Goal: Task Accomplishment & Management: Use online tool/utility

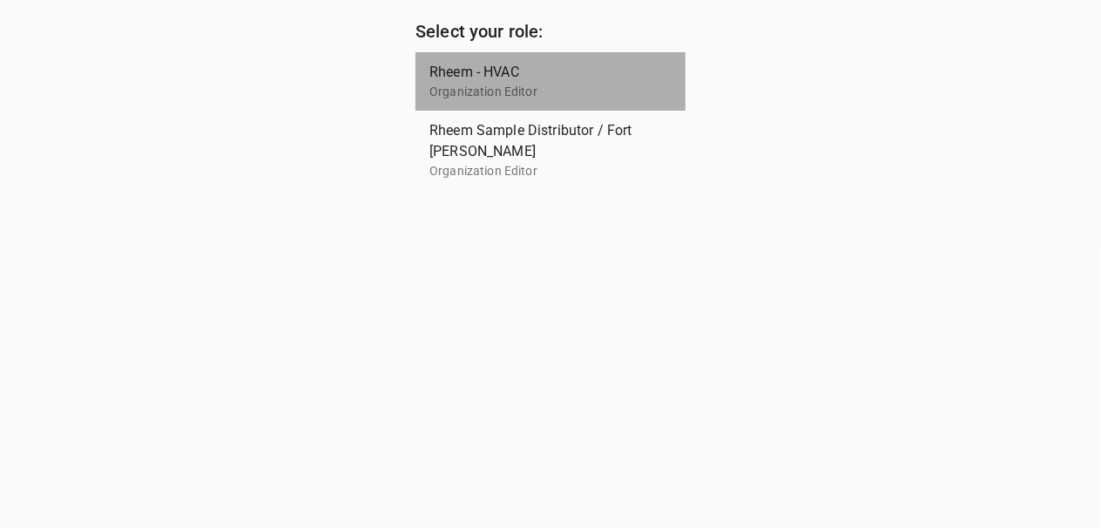
click at [455, 81] on span "Rheem - HVAC" at bounding box center [544, 72] width 228 height 21
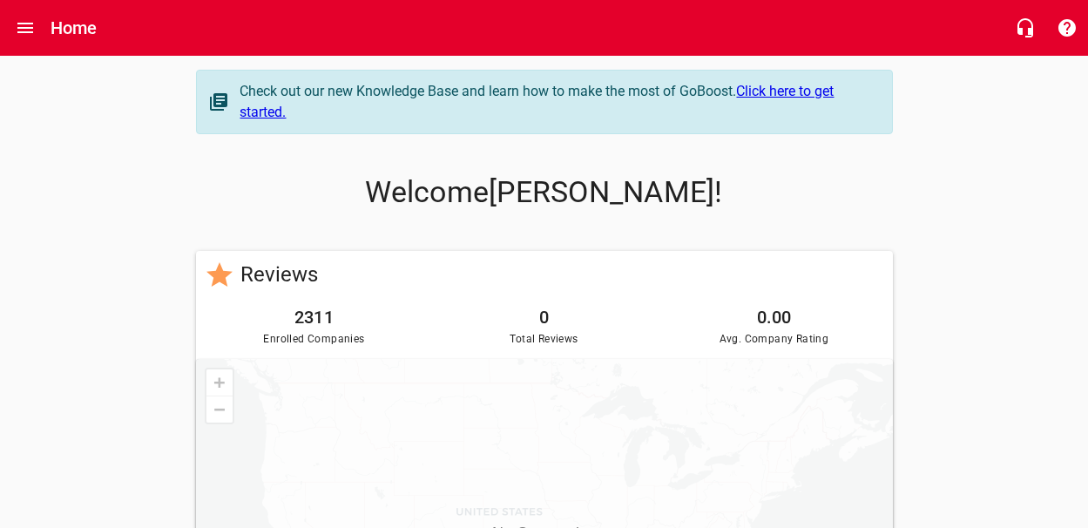
click at [779, 89] on link "Click here to get started." at bounding box center [537, 101] width 594 height 37
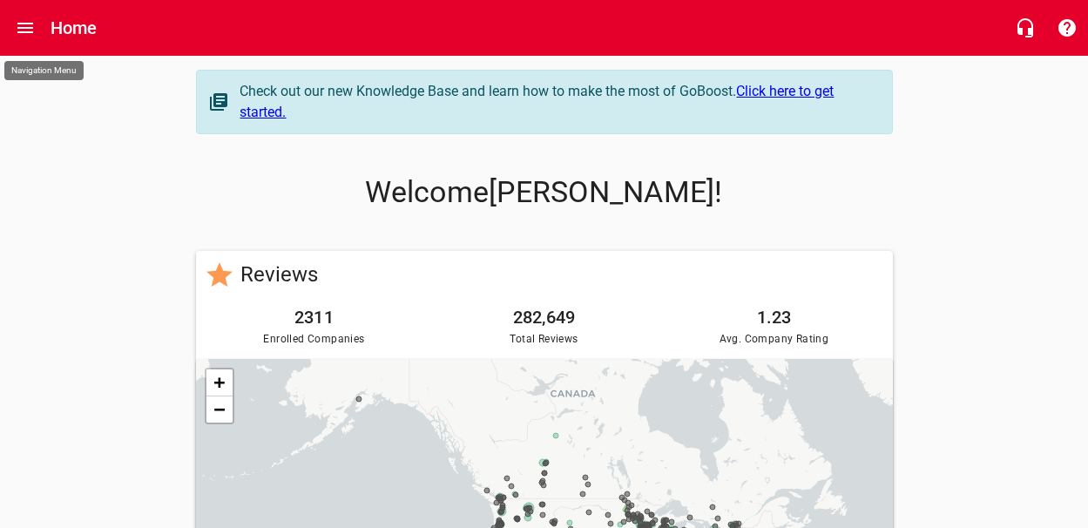
click at [27, 17] on icon "Open drawer" at bounding box center [25, 27] width 21 height 21
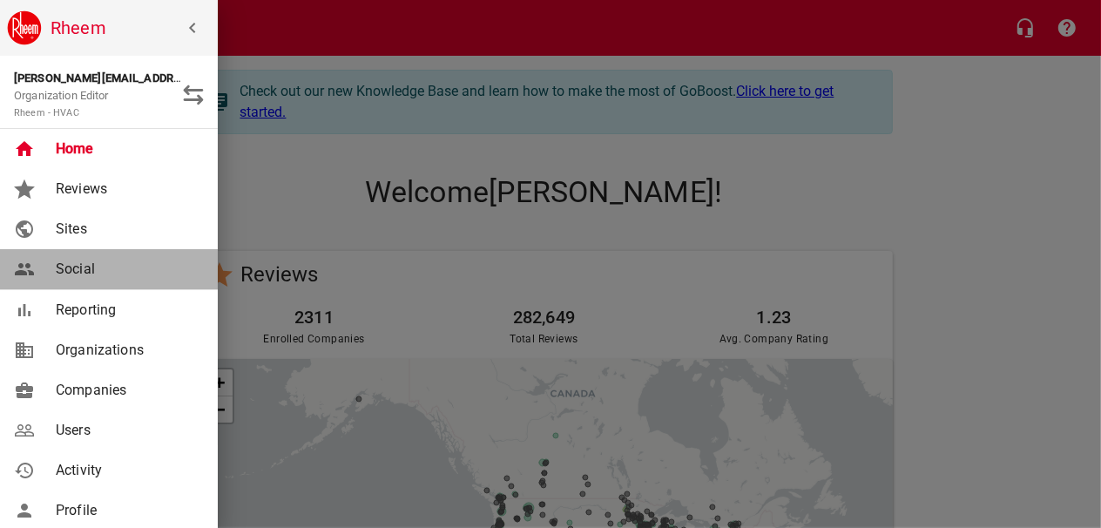
click at [85, 275] on span "Social" at bounding box center [126, 269] width 141 height 21
